Goal: Task Accomplishment & Management: Complete application form

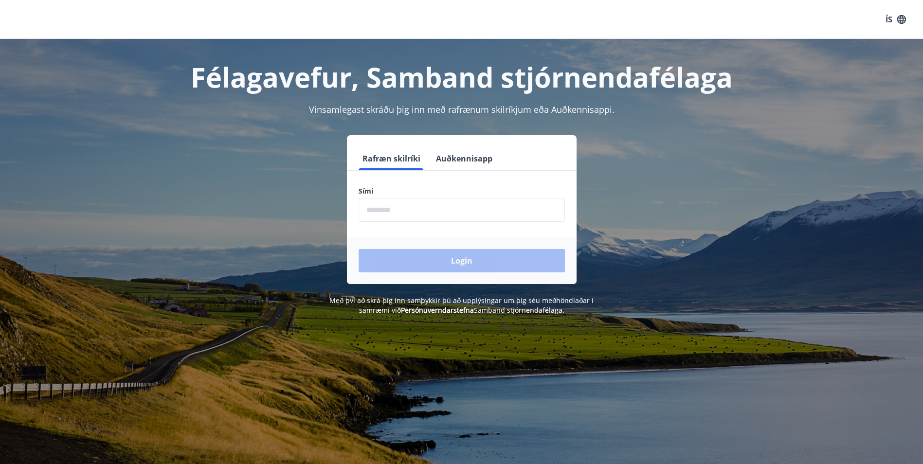
click at [479, 208] on input "phone" at bounding box center [462, 210] width 206 height 24
type input "********"
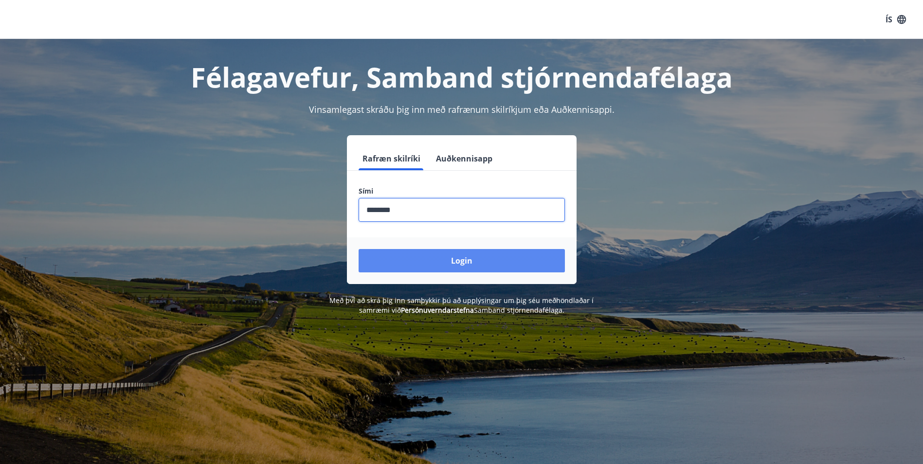
click at [473, 260] on button "Login" at bounding box center [462, 260] width 206 height 23
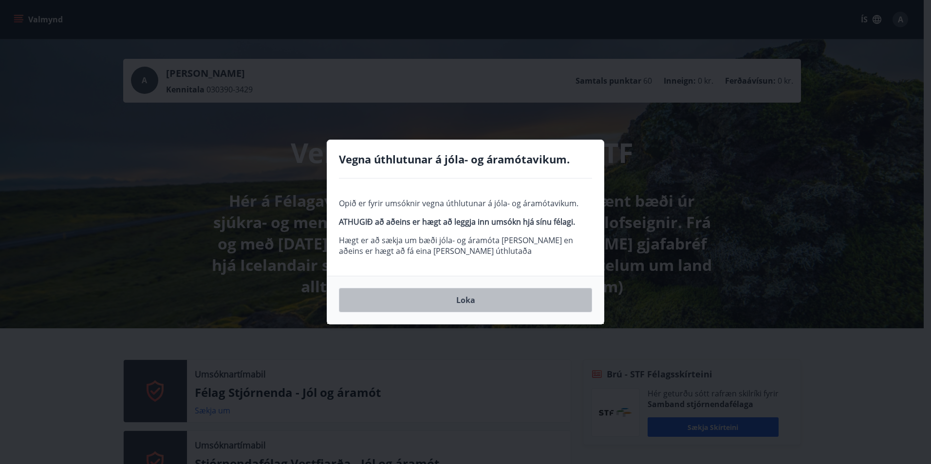
click at [477, 305] on button "Loka" at bounding box center [465, 300] width 253 height 24
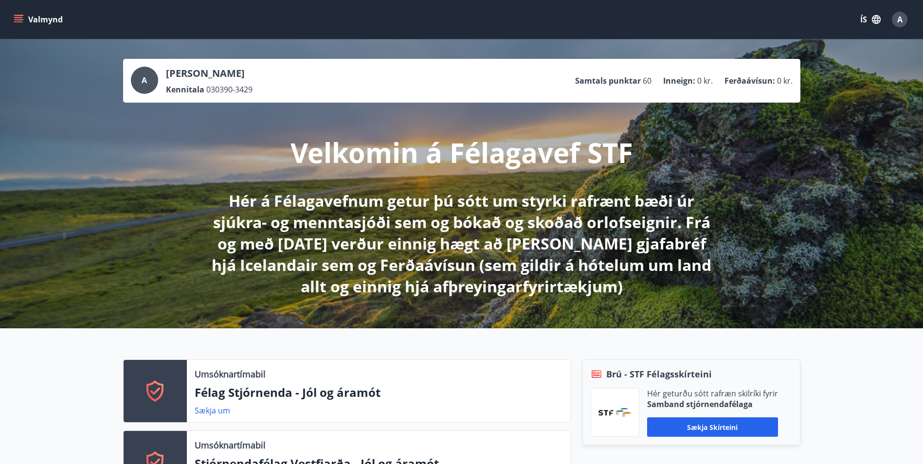
click at [18, 20] on icon "menu" at bounding box center [19, 20] width 10 height 10
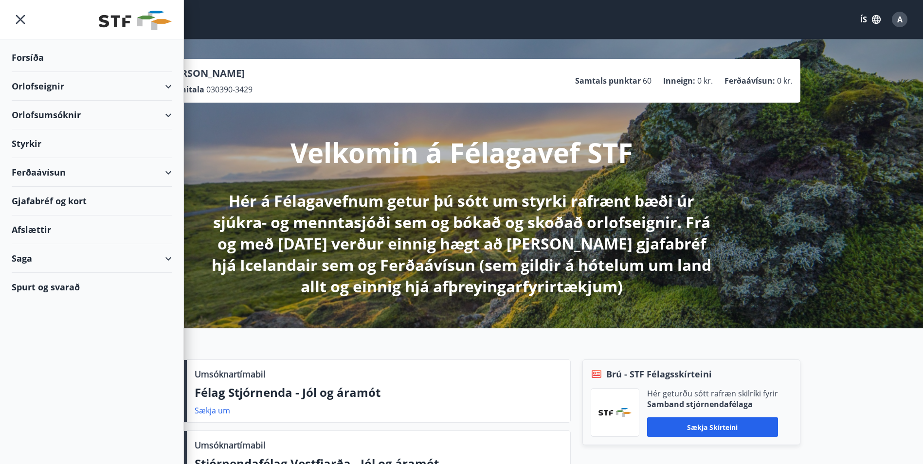
click at [164, 170] on div "Ferðaávísun" at bounding box center [92, 172] width 160 height 29
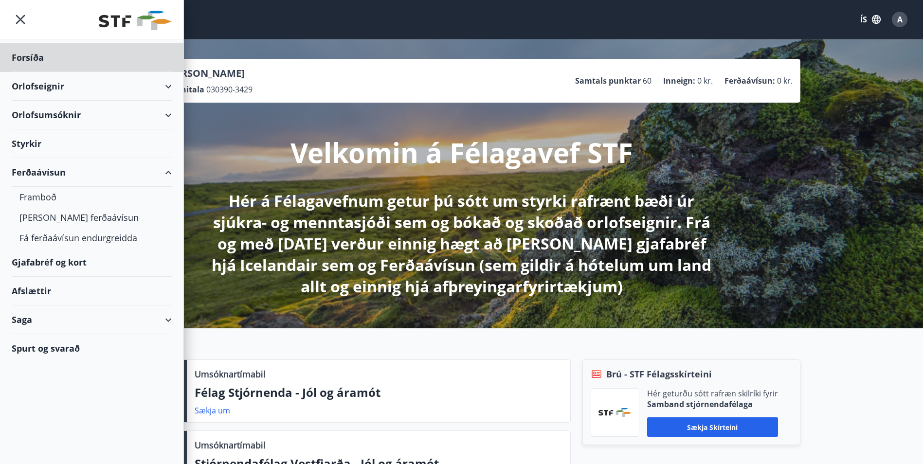
click at [41, 146] on div "Styrkir" at bounding box center [92, 143] width 160 height 29
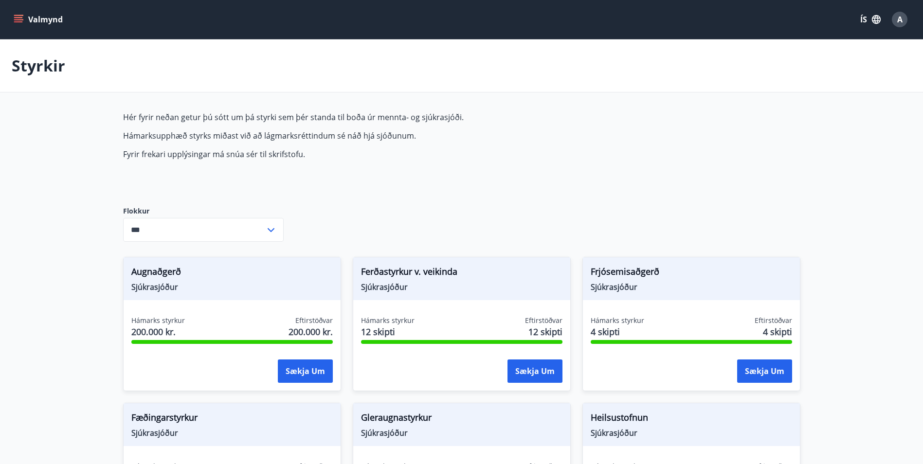
type input "***"
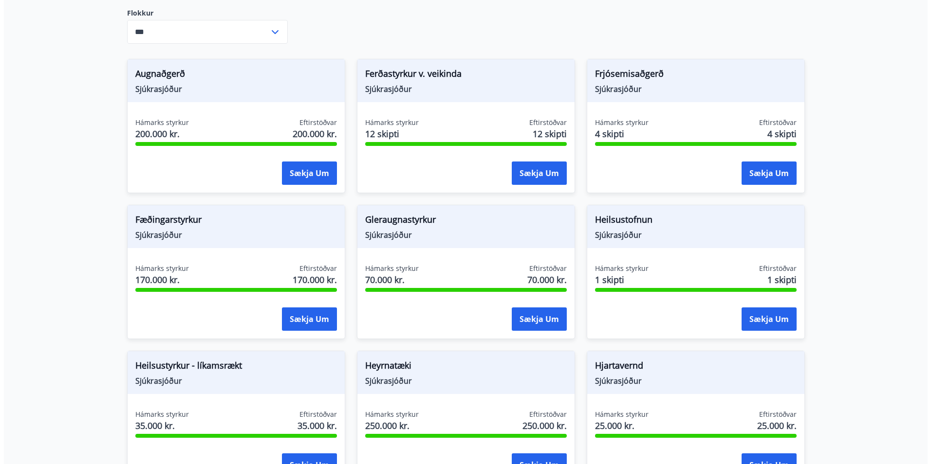
scroll to position [215, 0]
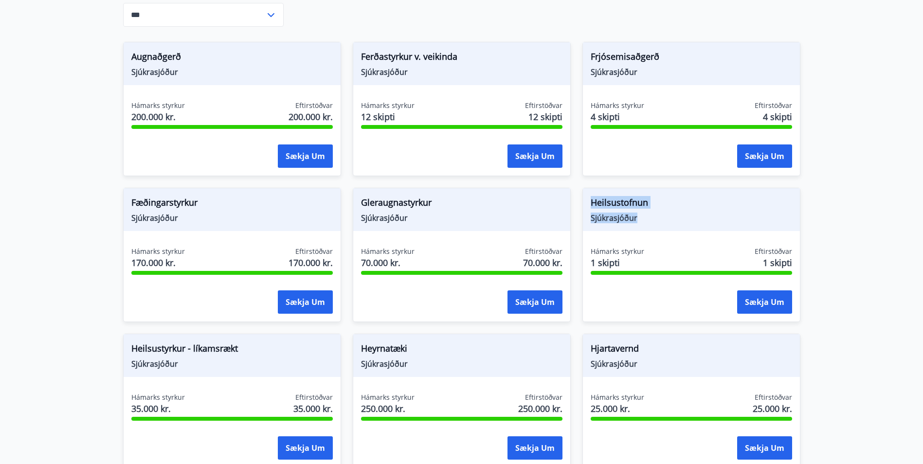
drag, startPoint x: 667, startPoint y: 220, endPoint x: 590, endPoint y: 203, distance: 78.7
click at [590, 203] on div "Heilsustofnun Sjúkrasjóður" at bounding box center [691, 209] width 217 height 43
drag, startPoint x: 590, startPoint y: 203, endPoint x: 605, endPoint y: 203, distance: 14.6
copy div "Heilsustofnun Sjúkrasjóður"
click at [766, 306] on button "Sækja um" at bounding box center [764, 302] width 55 height 23
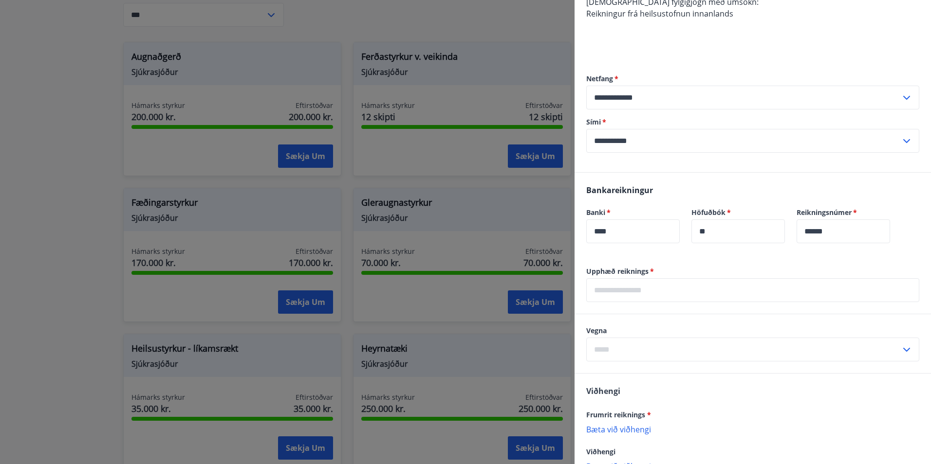
scroll to position [169, 0]
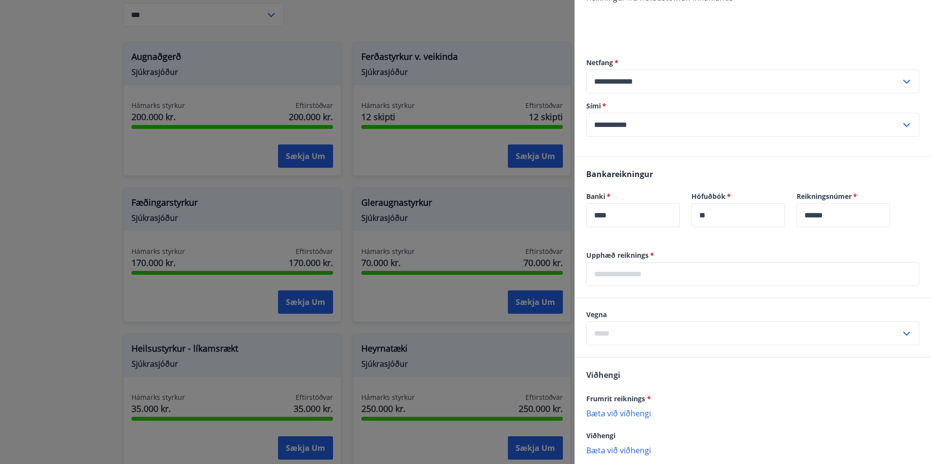
click at [655, 283] on input "text" at bounding box center [752, 274] width 333 height 24
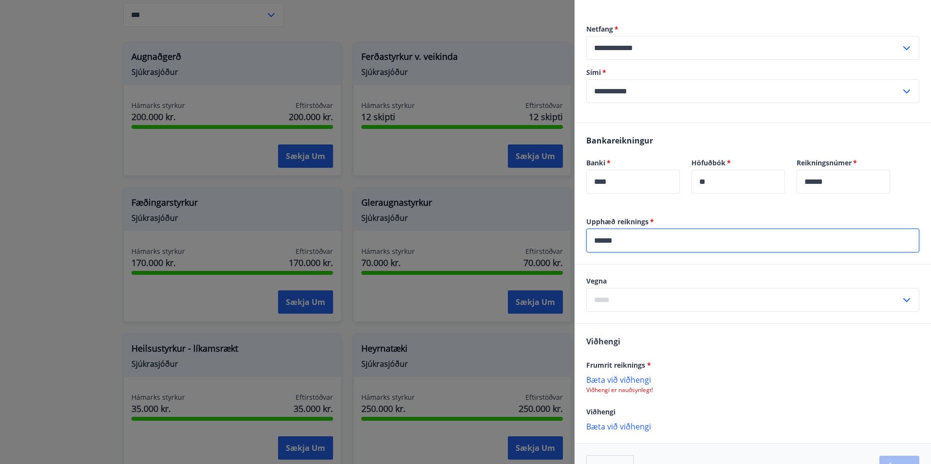
scroll to position [218, 0]
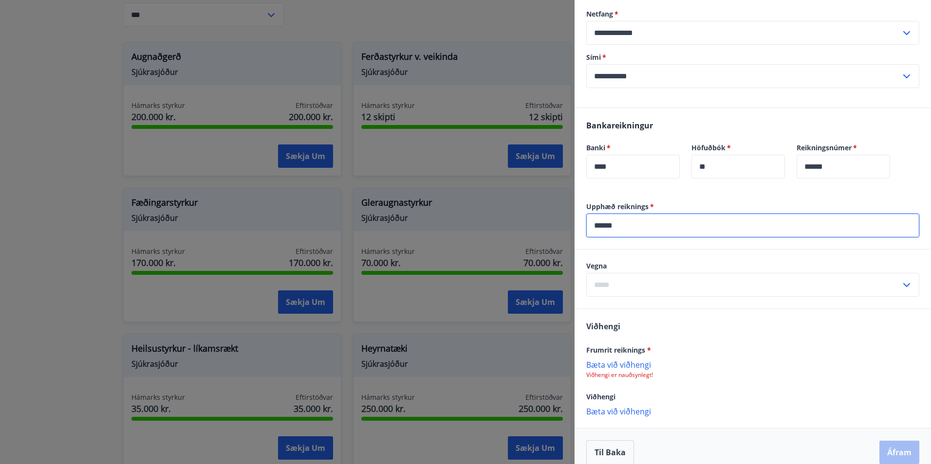
type input "******"
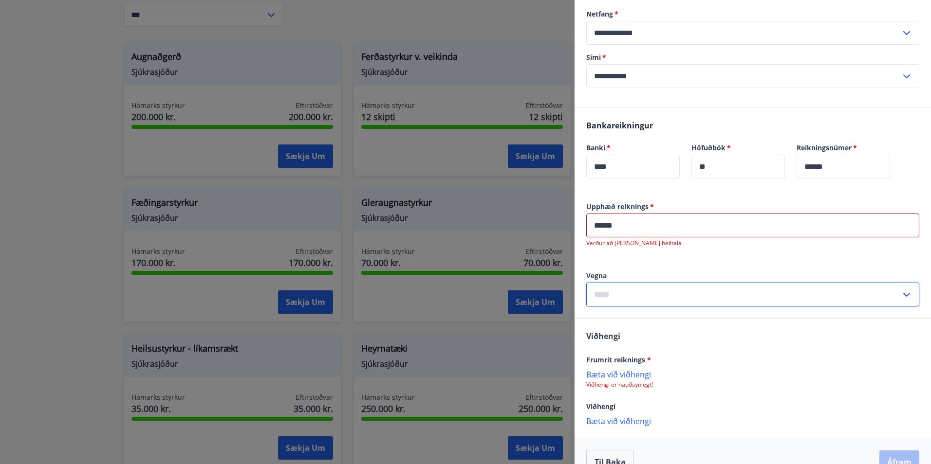
click at [652, 283] on input "text" at bounding box center [743, 295] width 314 height 24
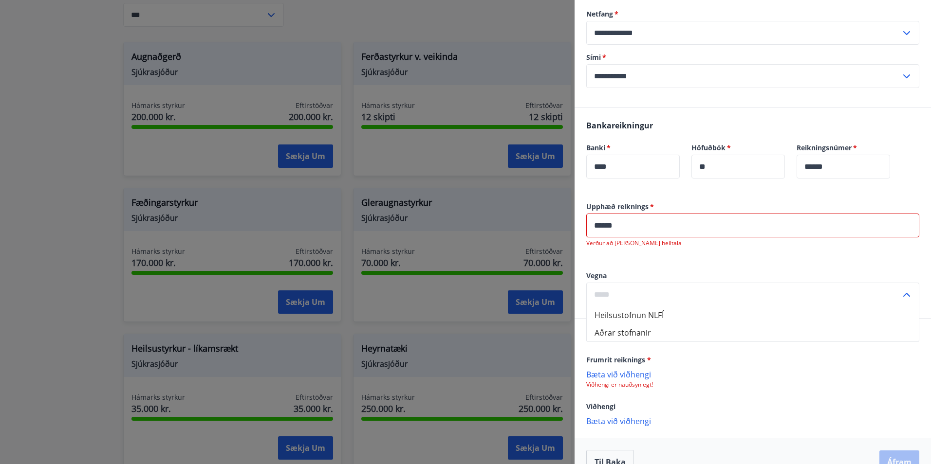
click at [672, 326] on li "Aðrar stofnanir" at bounding box center [752, 333] width 332 height 18
type input "**********"
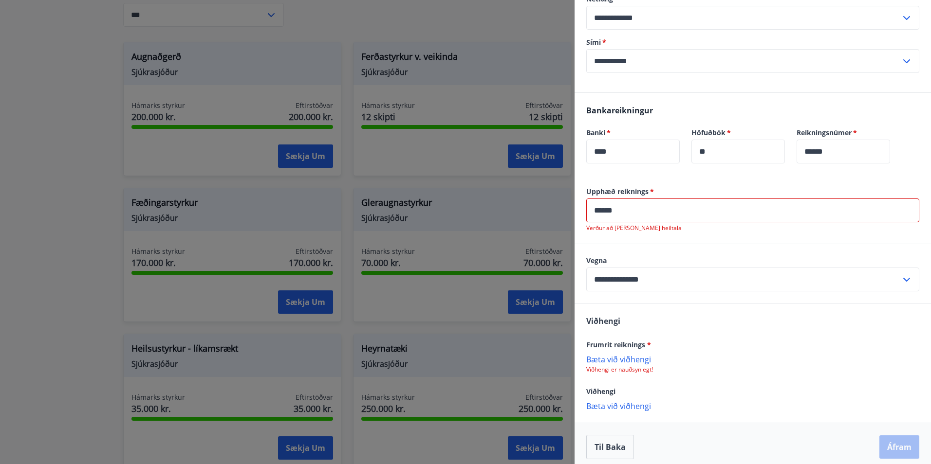
scroll to position [240, 0]
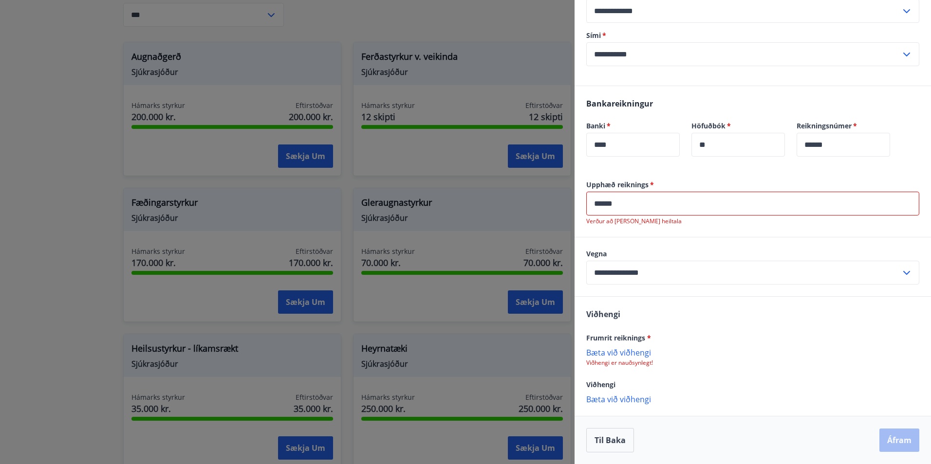
click at [619, 353] on p "Bæta við viðhengi" at bounding box center [752, 353] width 333 height 10
click at [631, 400] on p "Bæta við viðhengi" at bounding box center [752, 399] width 333 height 10
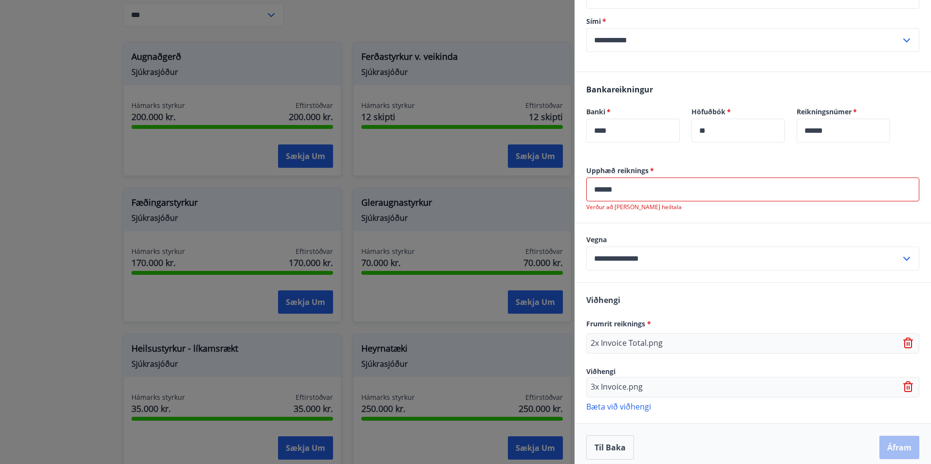
scroll to position [261, 0]
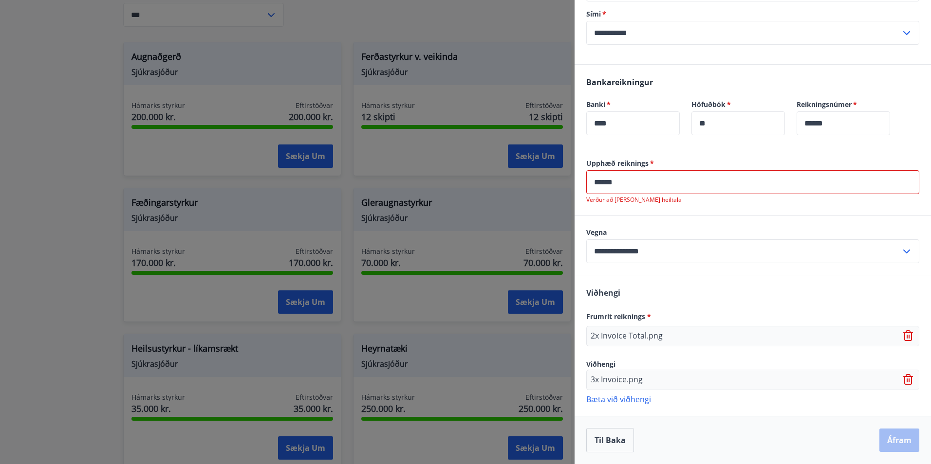
click at [624, 401] on p "Bæta við viðhengi" at bounding box center [752, 399] width 333 height 10
click at [624, 425] on p "Bæta við viðhengi" at bounding box center [752, 424] width 333 height 10
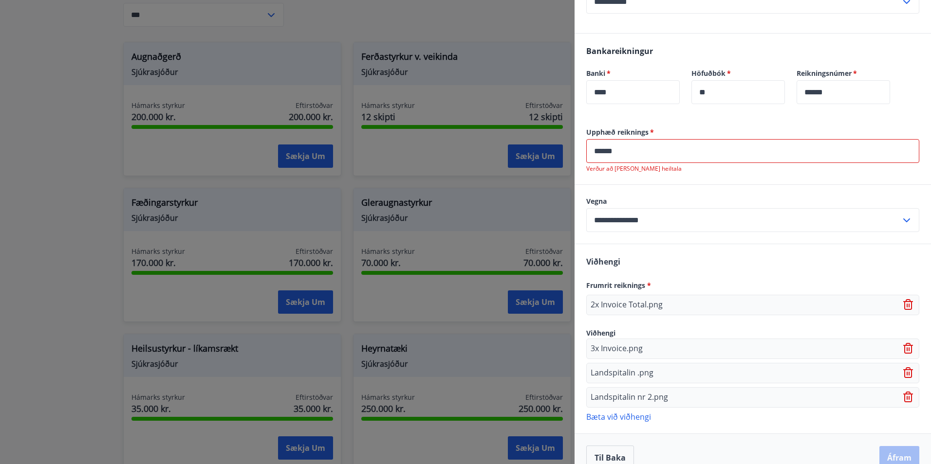
scroll to position [310, 0]
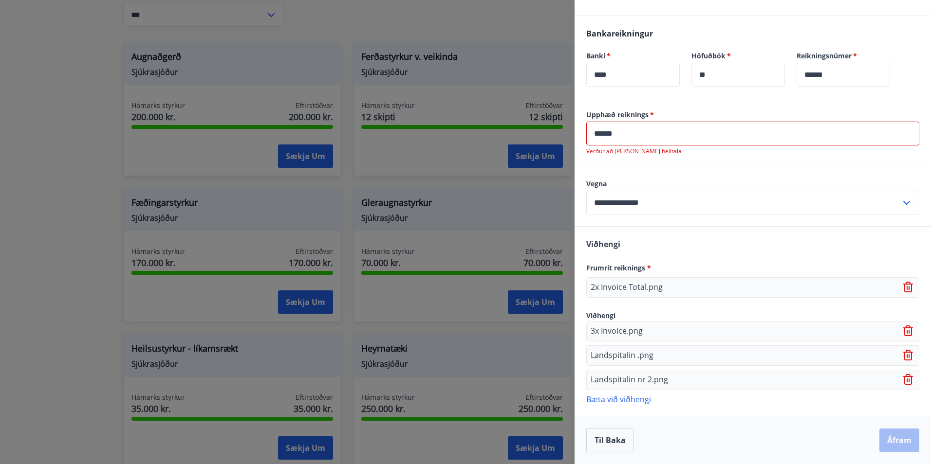
click at [603, 398] on p "Bæta við viðhengi" at bounding box center [752, 399] width 333 height 10
click at [612, 421] on p "Bæta við viðhengi" at bounding box center [752, 424] width 333 height 10
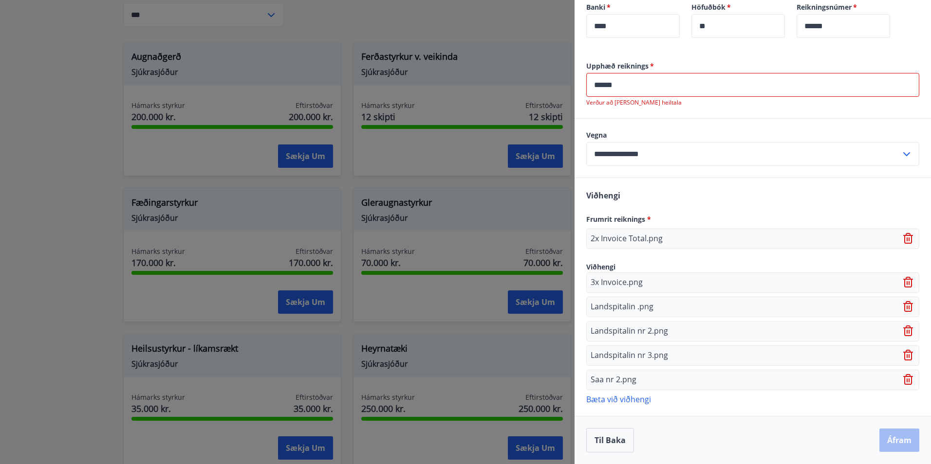
click at [622, 399] on p "Bæta við viðhengi" at bounding box center [752, 399] width 333 height 10
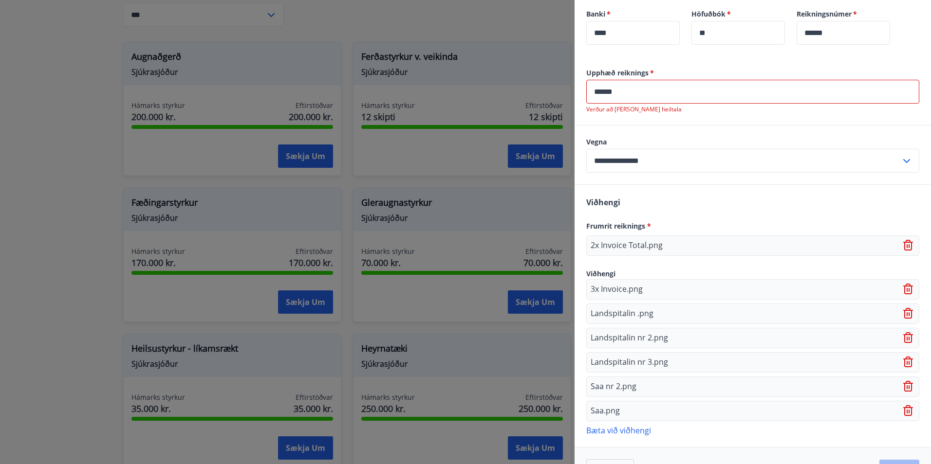
scroll to position [334, 0]
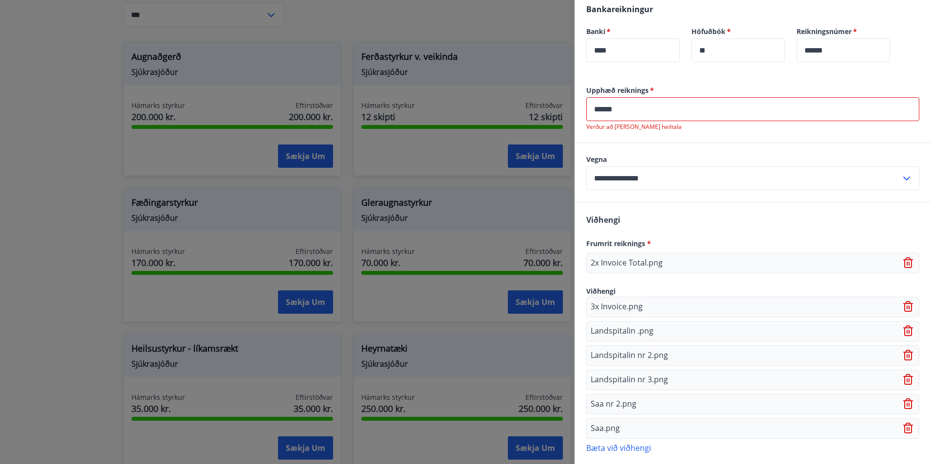
click at [633, 127] on p "Verður að [PERSON_NAME] heiltala" at bounding box center [752, 127] width 333 height 8
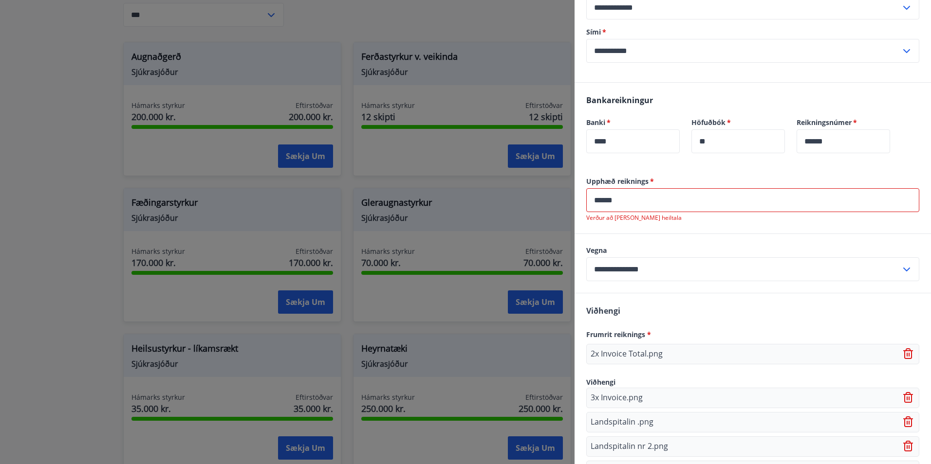
scroll to position [237, 0]
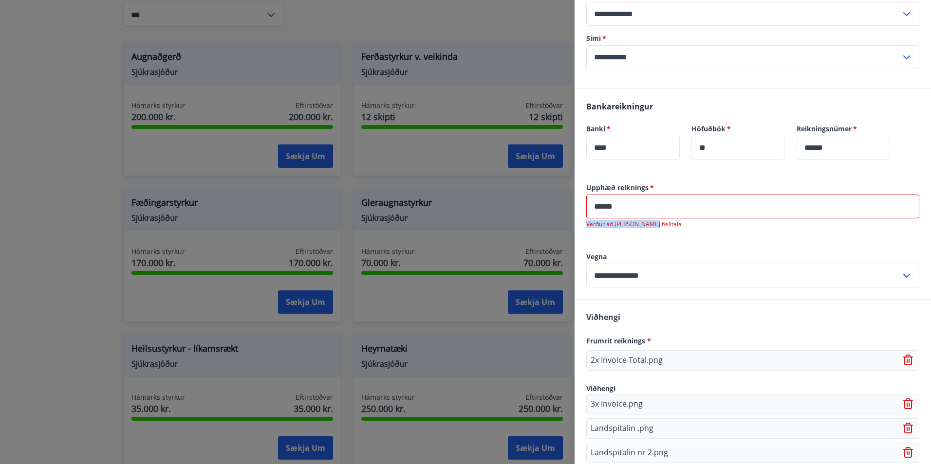
drag, startPoint x: 648, startPoint y: 227, endPoint x: 582, endPoint y: 227, distance: 65.7
click at [582, 227] on div "Upphæð reiknings   * ****** ​ Verður að [PERSON_NAME] heiltala" at bounding box center [752, 211] width 356 height 57
copy p "Verður að [PERSON_NAME] heiltala"
drag, startPoint x: 621, startPoint y: 203, endPoint x: 531, endPoint y: 201, distance: 89.6
click at [535, 202] on div "**********" at bounding box center [465, 232] width 931 height 464
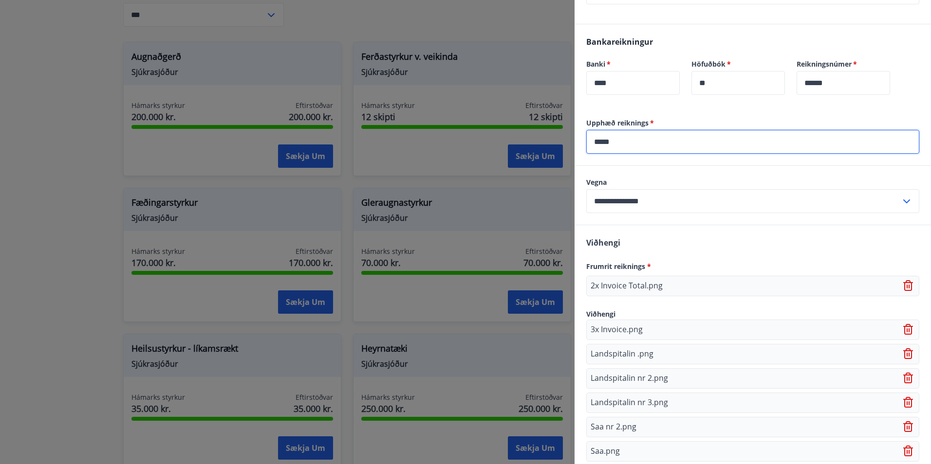
scroll to position [373, 0]
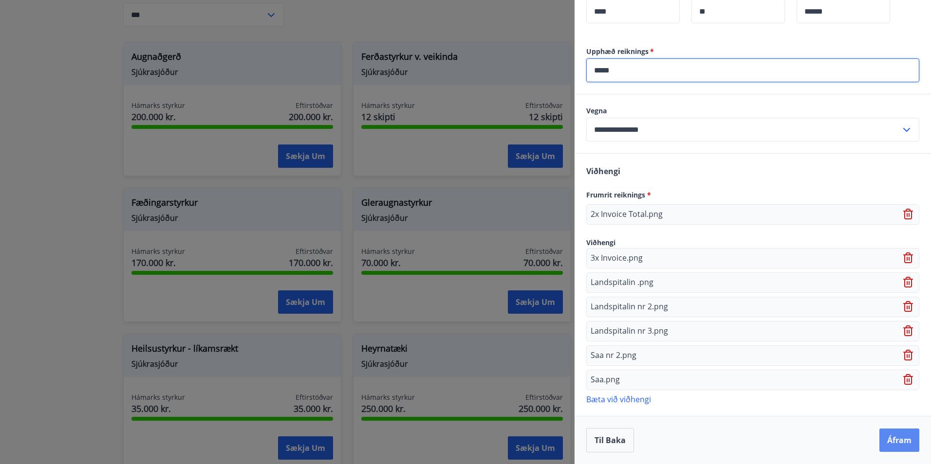
type input "*****"
click at [879, 436] on button "Áfram" at bounding box center [899, 440] width 40 height 23
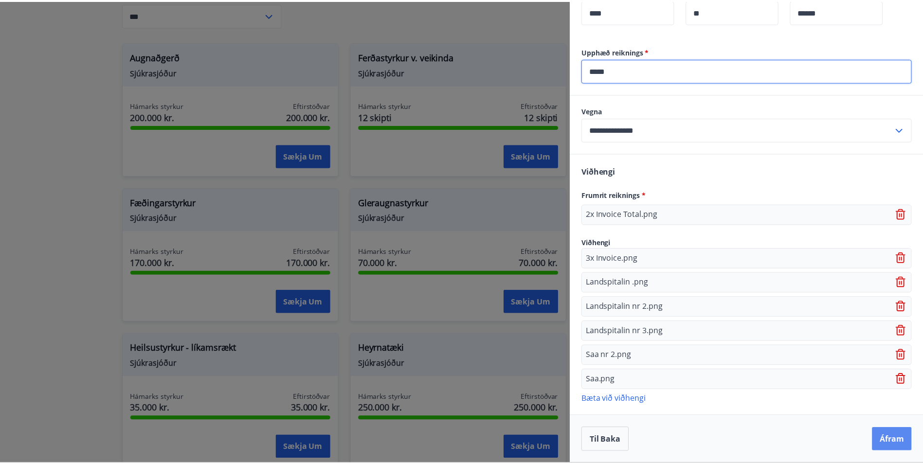
scroll to position [0, 0]
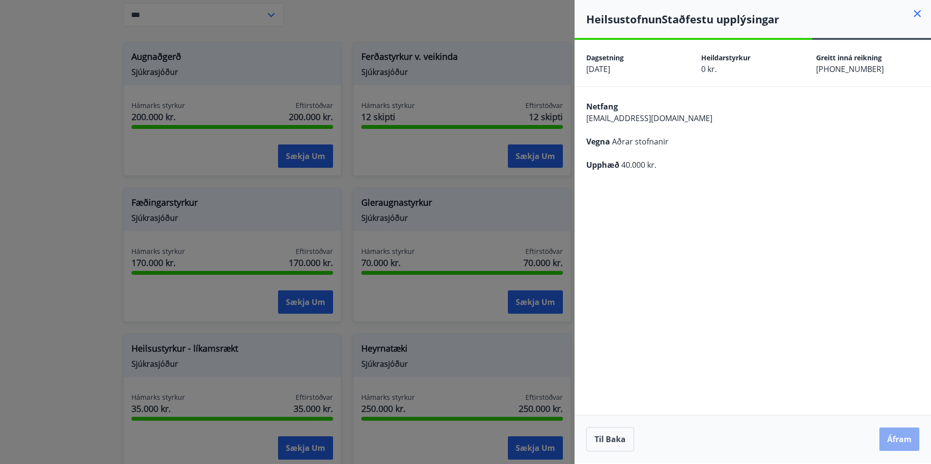
click at [888, 440] on button "Áfram" at bounding box center [899, 439] width 40 height 23
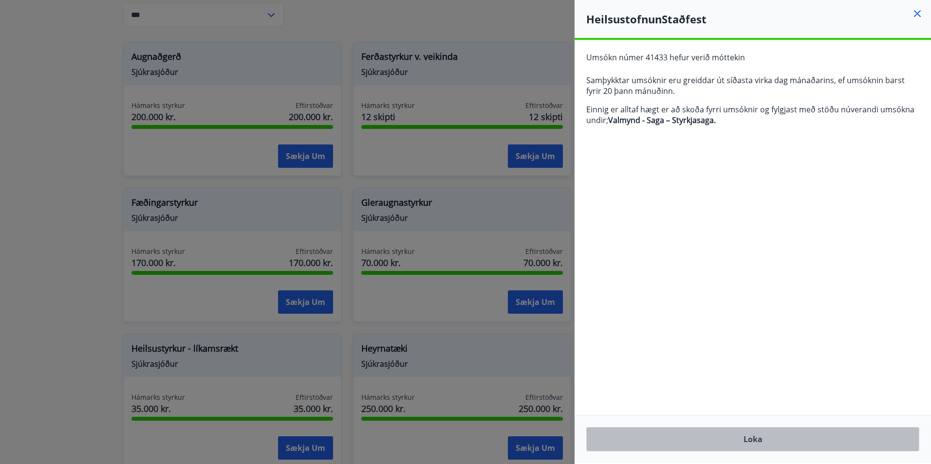
click at [752, 429] on button "Loka" at bounding box center [752, 439] width 333 height 24
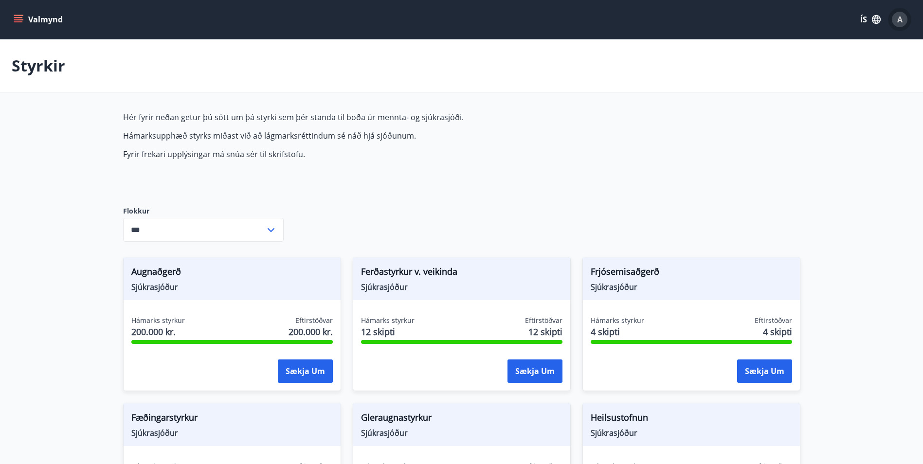
click at [891, 21] on button "A" at bounding box center [899, 19] width 23 height 23
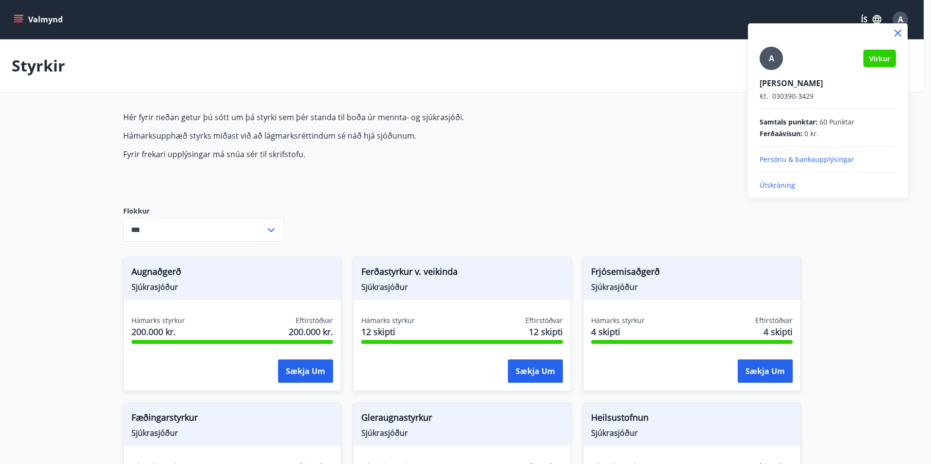
click at [782, 185] on p "Útskráning" at bounding box center [827, 186] width 136 height 10
